Goal: Information Seeking & Learning: Learn about a topic

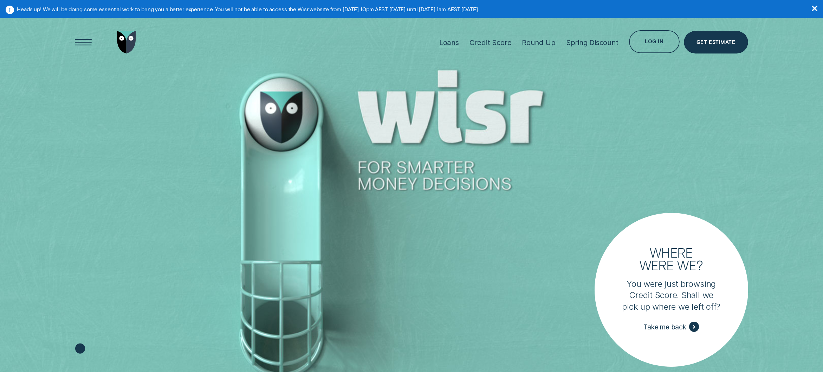
click at [451, 42] on div "Loans" at bounding box center [449, 42] width 20 height 9
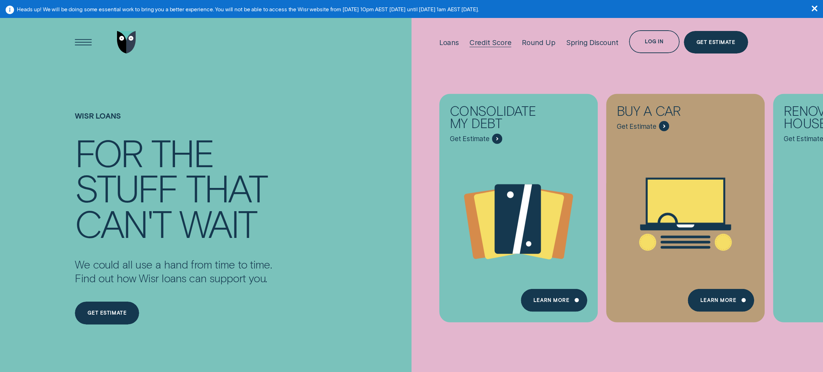
click at [505, 44] on div "Credit Score" at bounding box center [491, 42] width 42 height 9
